Goal: Find contact information: Find contact information

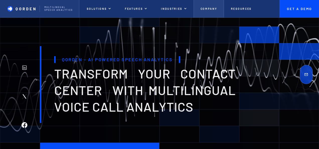
click at [217, 10] on link "Company" at bounding box center [208, 9] width 30 height 18
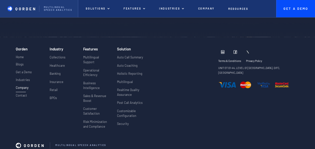
scroll to position [1167, 0]
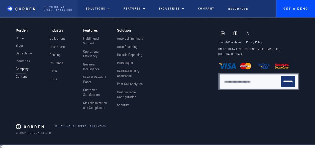
click at [21, 78] on p "Contact" at bounding box center [21, 77] width 11 height 4
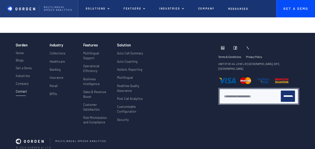
scroll to position [849, 0]
